Goal: Information Seeking & Learning: Learn about a topic

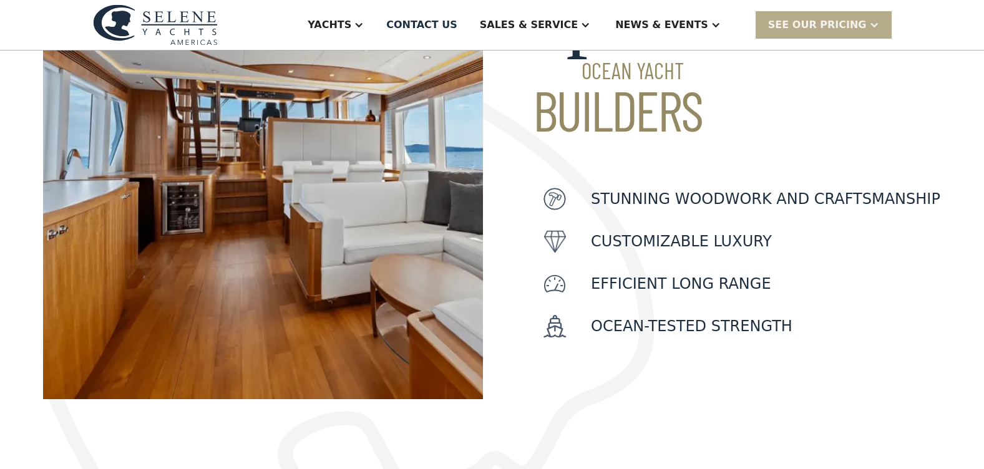
scroll to position [187, 0]
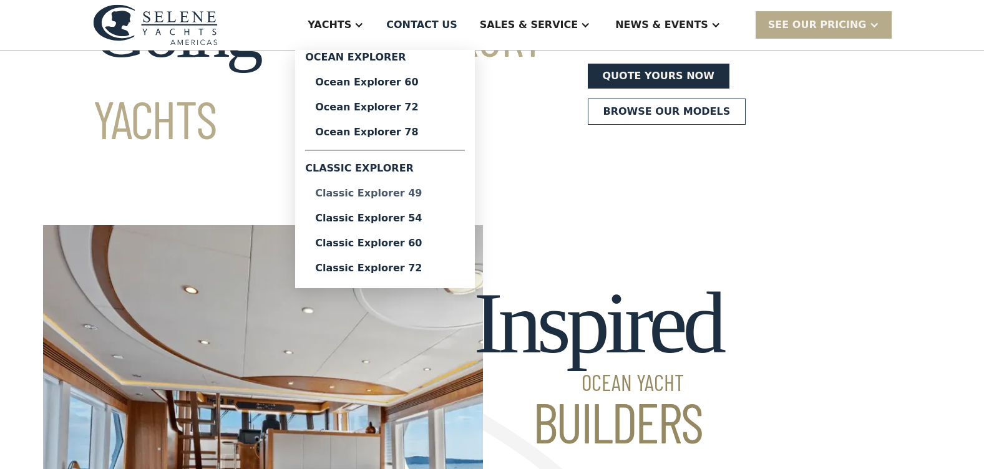
click at [409, 195] on div "Classic Explorer 49" at bounding box center [385, 193] width 140 height 10
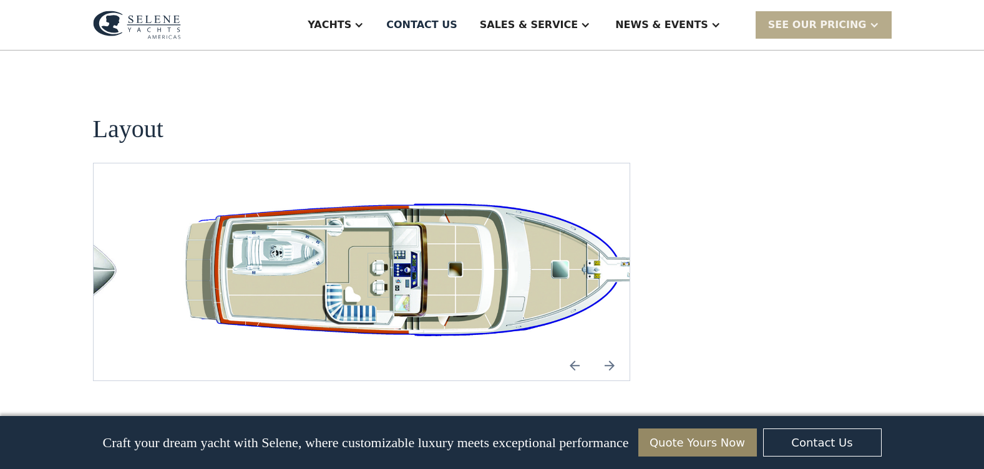
scroll to position [2370, 0]
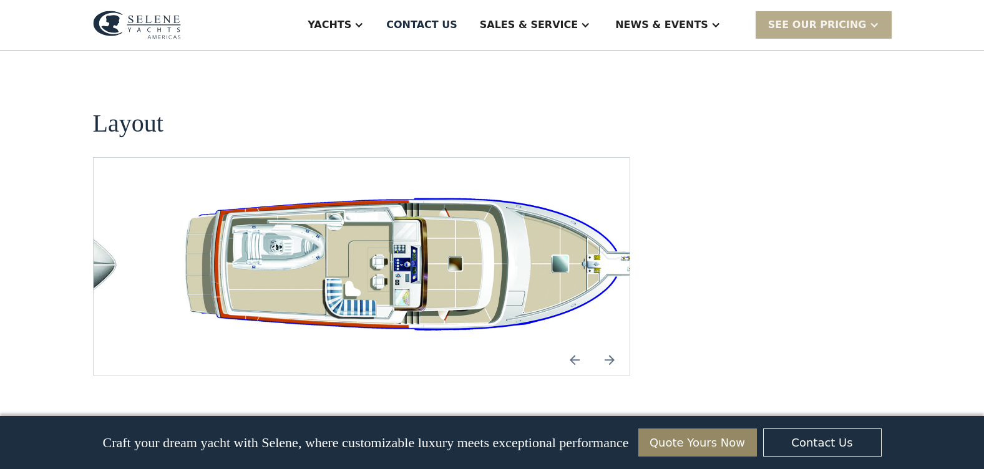
click at [577, 345] on img "Previous slide" at bounding box center [574, 360] width 30 height 30
click at [571, 345] on img "Previous slide" at bounding box center [574, 360] width 30 height 30
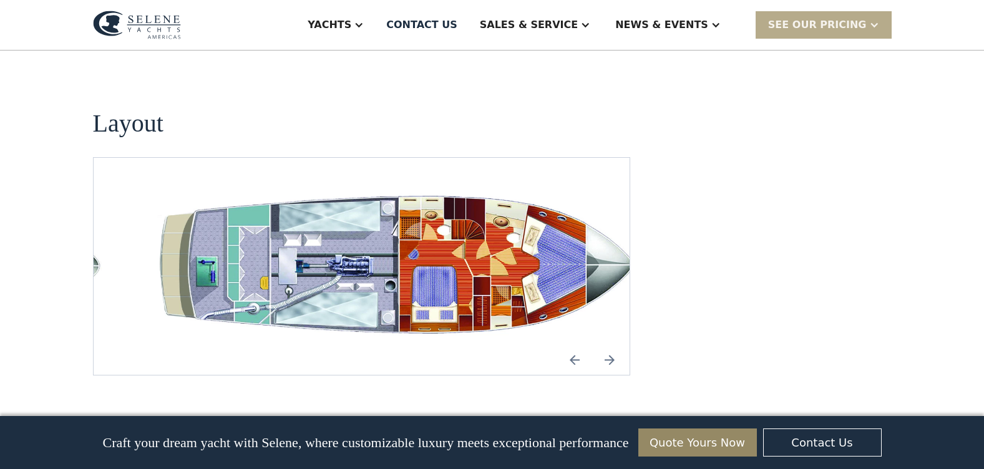
click at [571, 345] on img "Previous slide" at bounding box center [574, 360] width 30 height 30
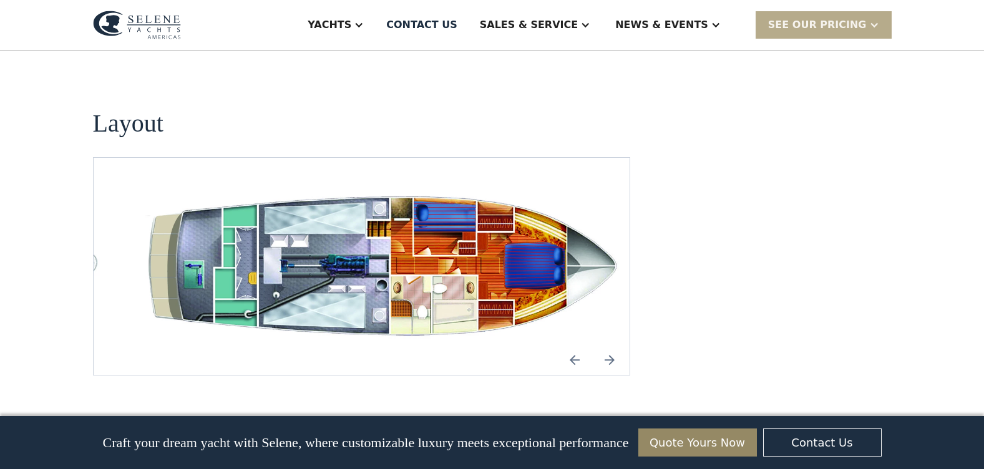
click at [571, 345] on img "Previous slide" at bounding box center [574, 360] width 30 height 30
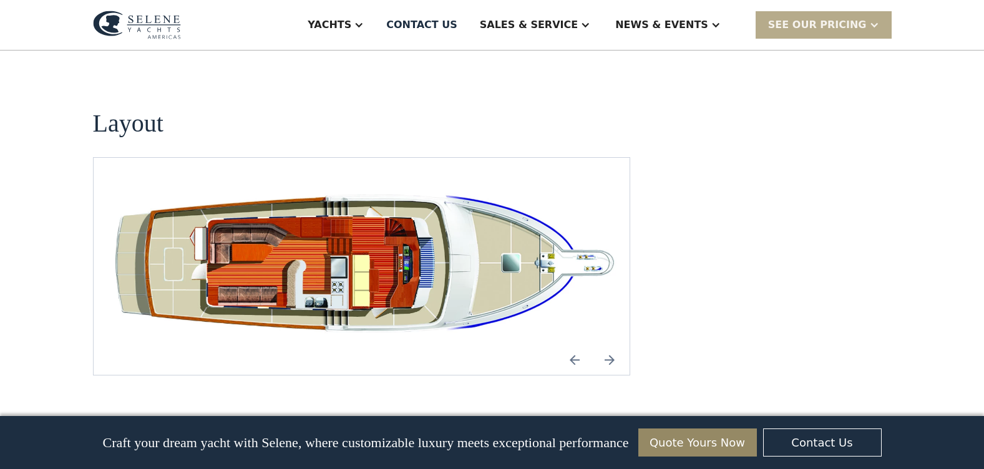
click at [617, 345] on img "Next slide" at bounding box center [609, 360] width 30 height 30
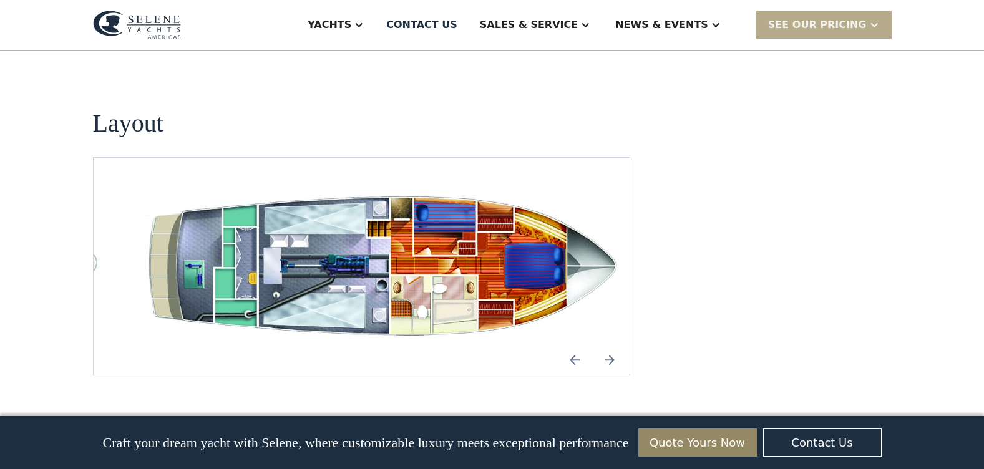
click at [617, 345] on img "Next slide" at bounding box center [609, 360] width 30 height 30
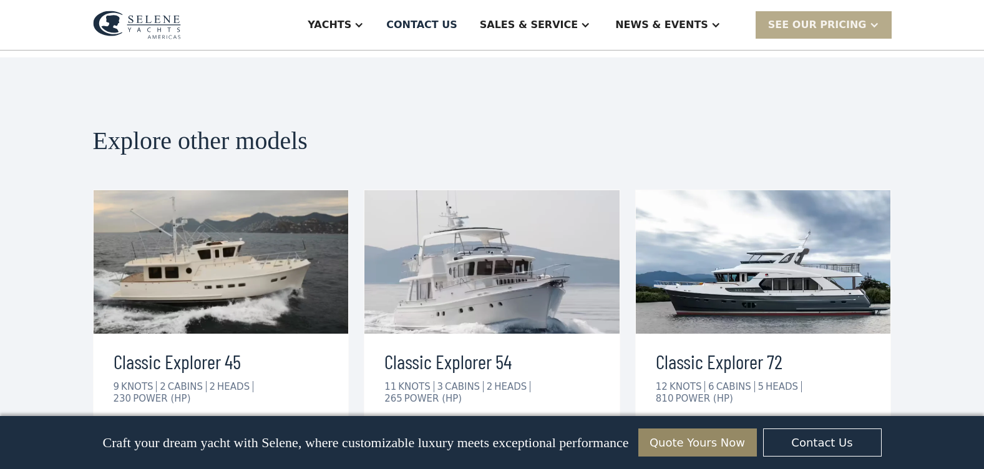
scroll to position [2806, 0]
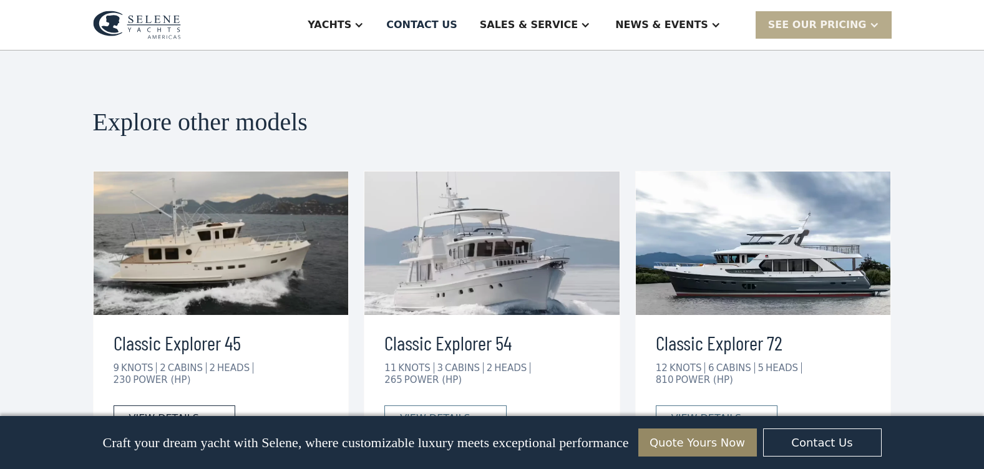
click at [210, 405] on link "view details" at bounding box center [175, 418] width 122 height 26
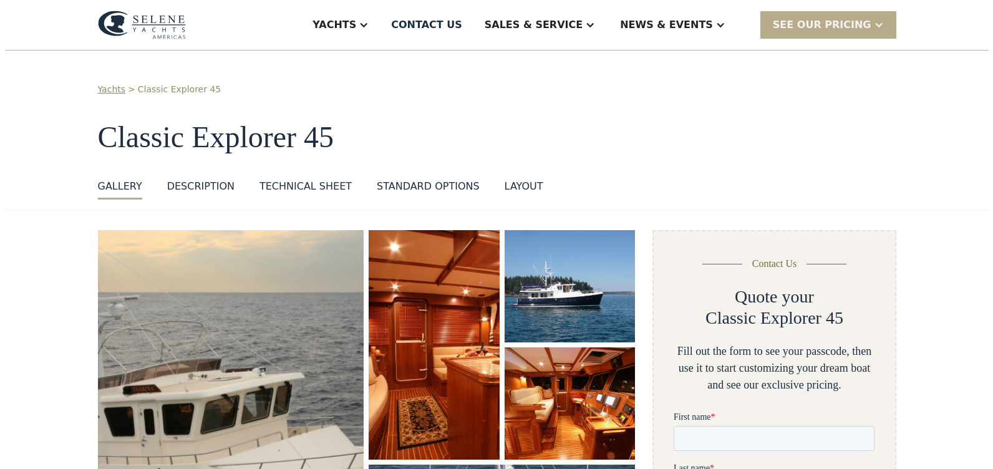
scroll to position [187, 0]
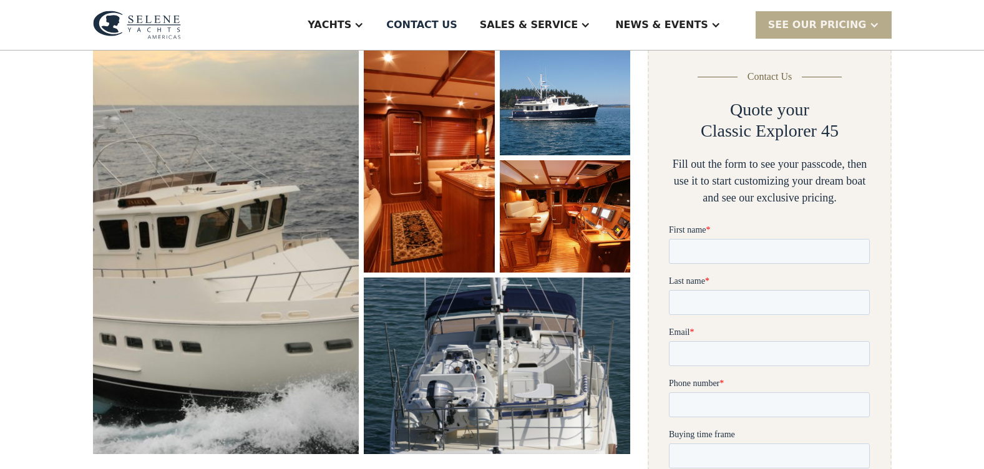
click at [414, 230] on img "open lightbox" at bounding box center [428, 158] width 133 height 235
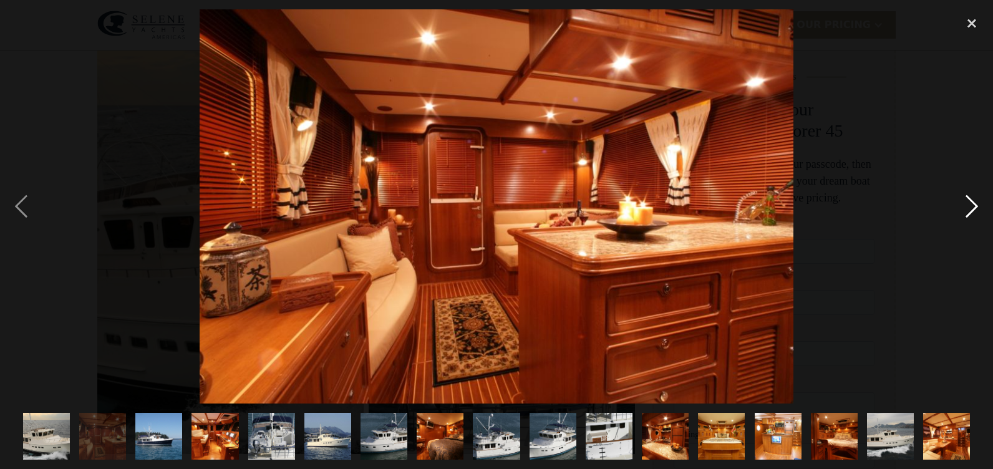
click at [973, 206] on div "next image" at bounding box center [972, 206] width 42 height 394
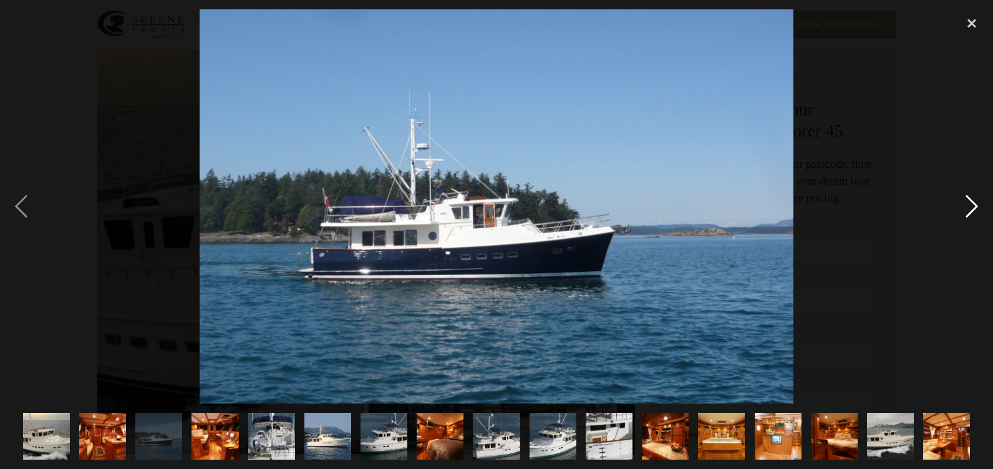
click at [973, 206] on div "next image" at bounding box center [972, 206] width 42 height 394
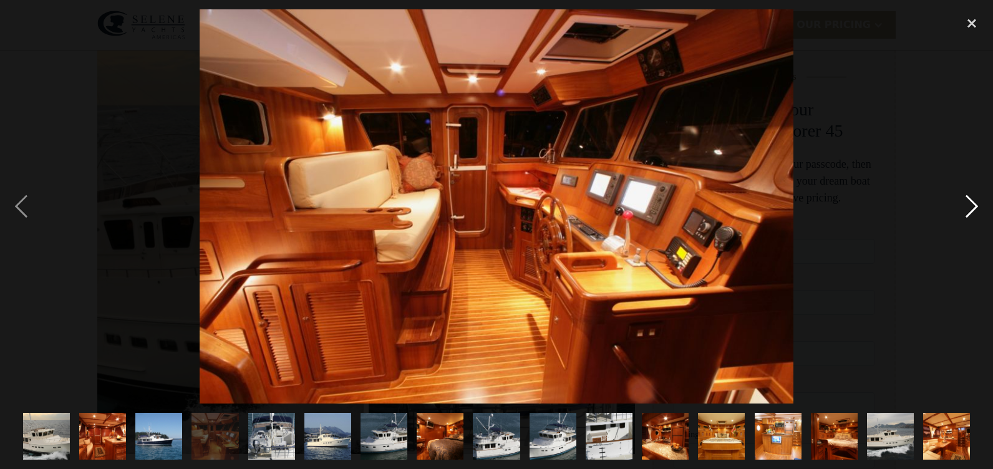
click at [973, 206] on div "next image" at bounding box center [972, 206] width 42 height 394
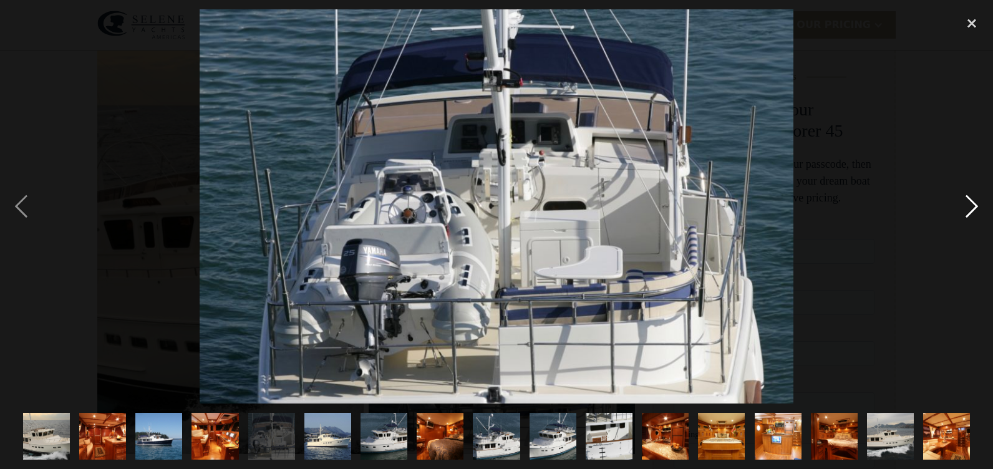
click at [974, 206] on div "next image" at bounding box center [972, 206] width 42 height 394
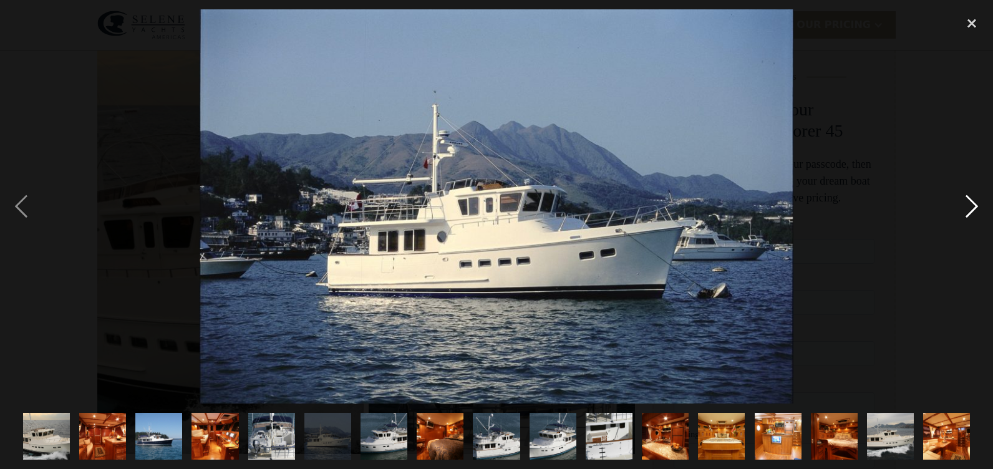
click at [974, 206] on div "next image" at bounding box center [972, 206] width 42 height 394
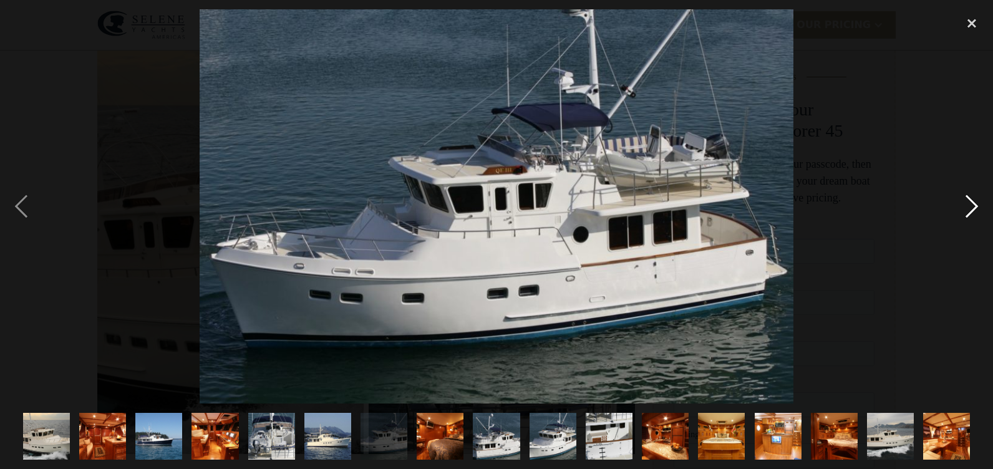
click at [974, 206] on div "next image" at bounding box center [972, 206] width 42 height 394
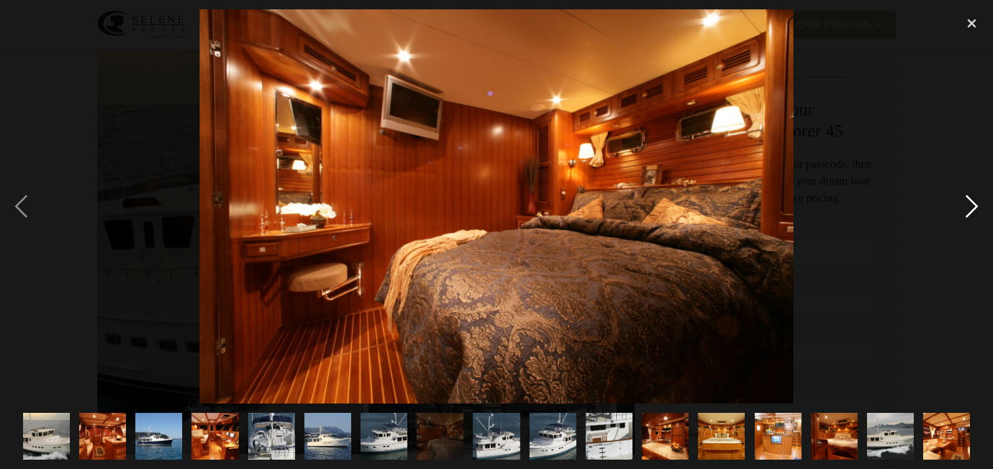
click at [974, 206] on div "next image" at bounding box center [972, 206] width 42 height 394
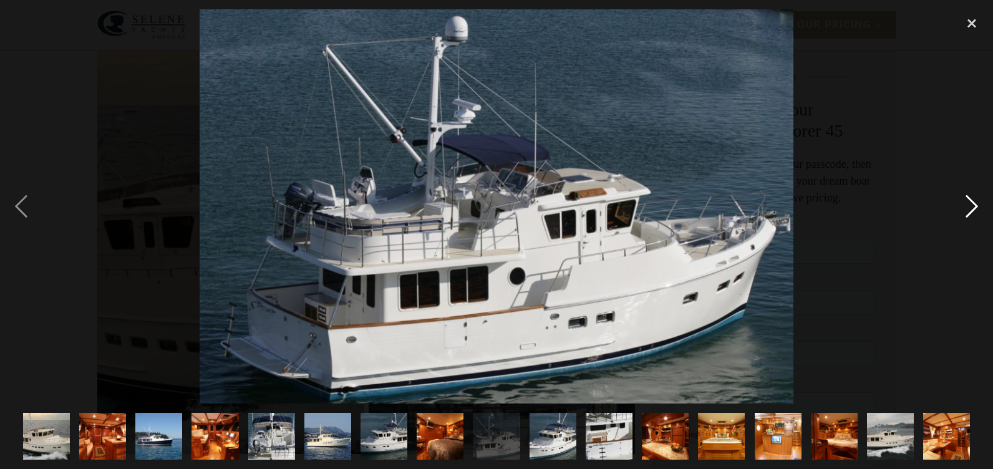
click at [974, 206] on div "next image" at bounding box center [972, 206] width 42 height 394
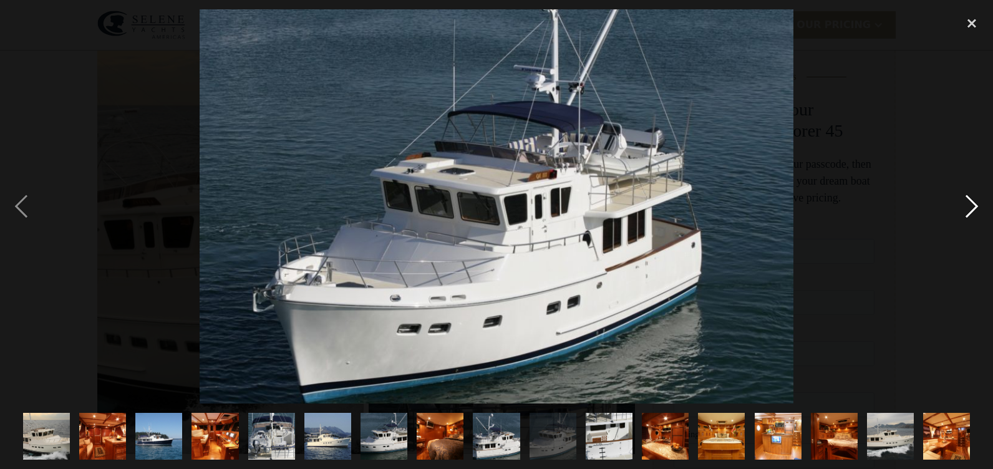
click at [974, 206] on div "next image" at bounding box center [972, 206] width 42 height 394
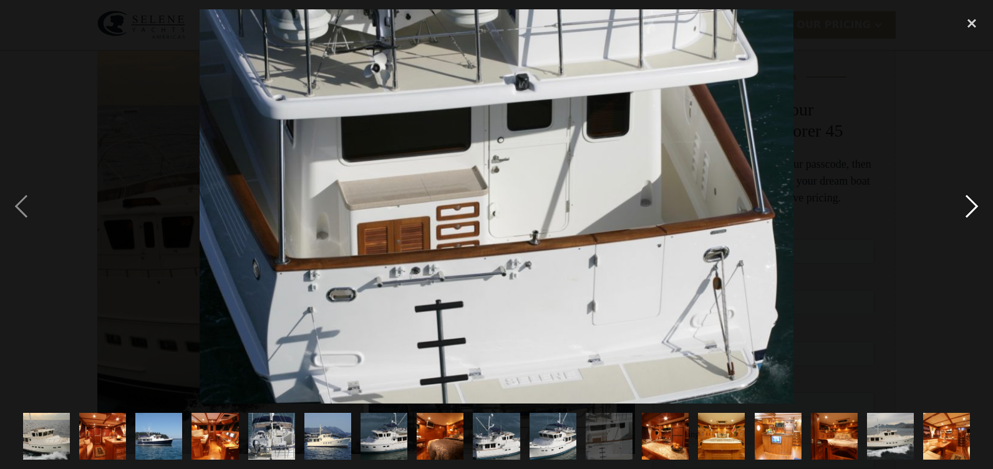
click at [974, 206] on div "next image" at bounding box center [972, 206] width 42 height 394
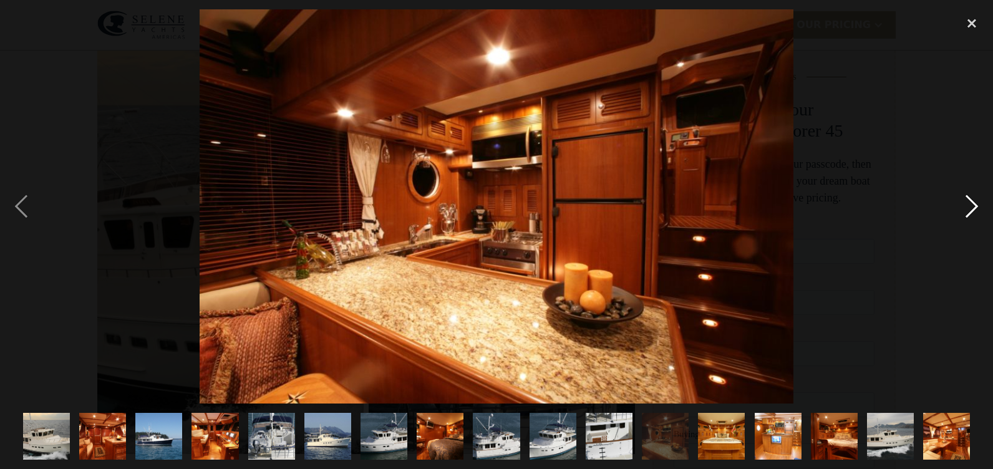
click at [974, 206] on div "next image" at bounding box center [972, 206] width 42 height 394
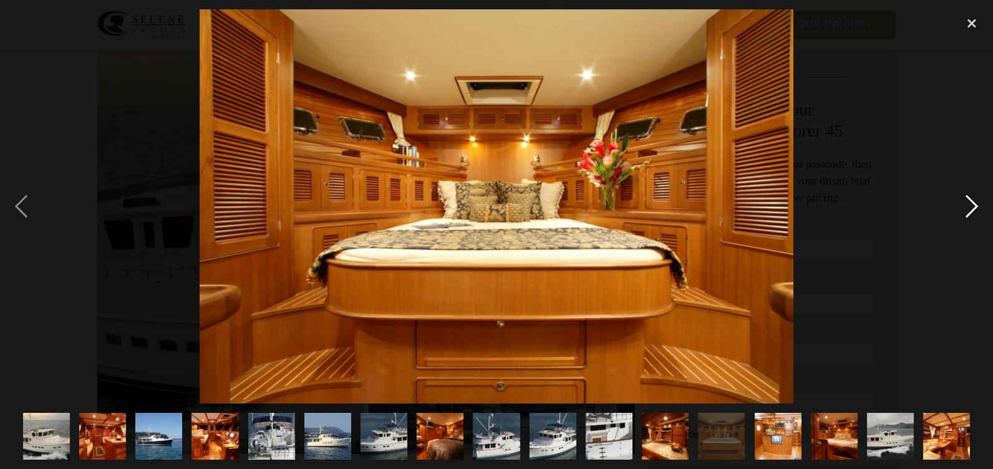
click at [974, 206] on div "next image" at bounding box center [972, 206] width 42 height 394
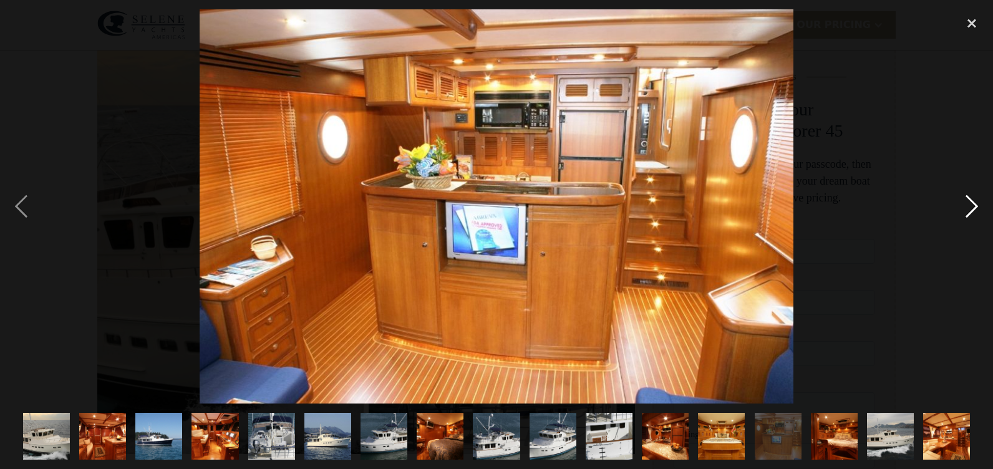
click at [974, 206] on div "next image" at bounding box center [972, 206] width 42 height 394
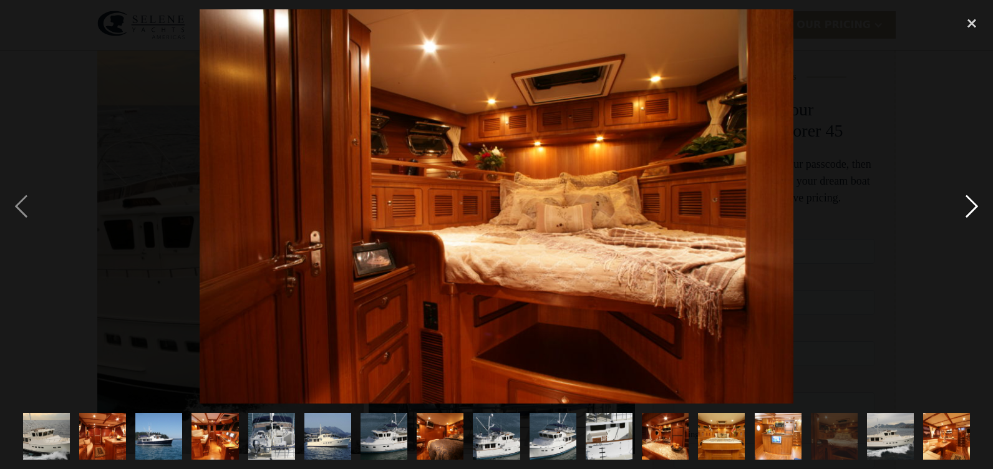
click at [974, 206] on div "next image" at bounding box center [972, 206] width 42 height 394
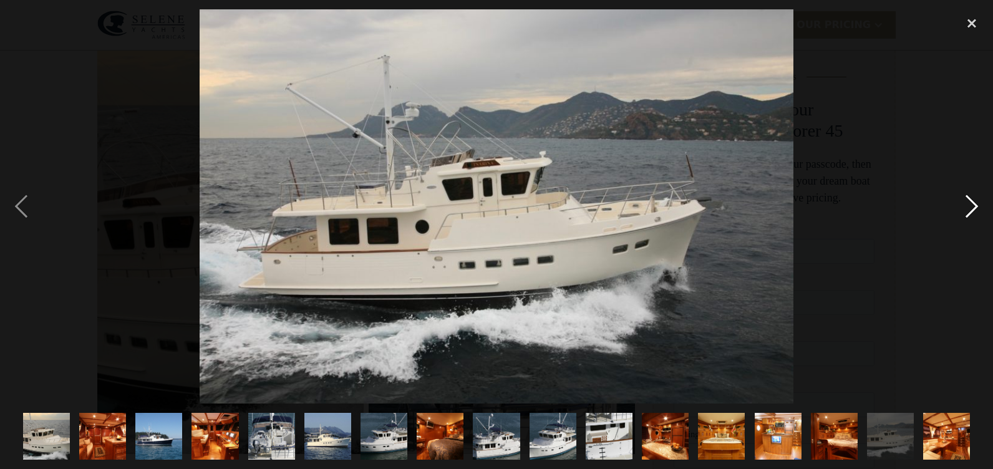
click at [974, 206] on div "next image" at bounding box center [972, 206] width 42 height 394
